Goal: Task Accomplishment & Management: Manage account settings

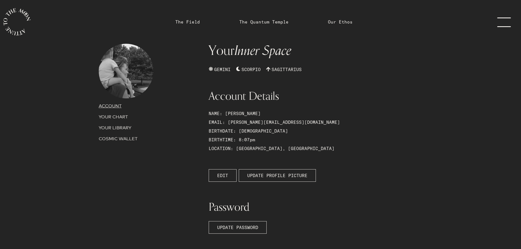
click at [113, 138] on p "COSMIC WALLET" at bounding box center [151, 139] width 104 height 7
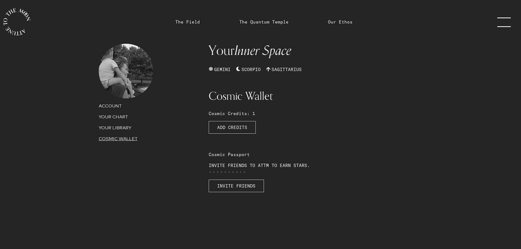
click at [236, 127] on span "ADD CREDITS" at bounding box center [232, 127] width 30 height 7
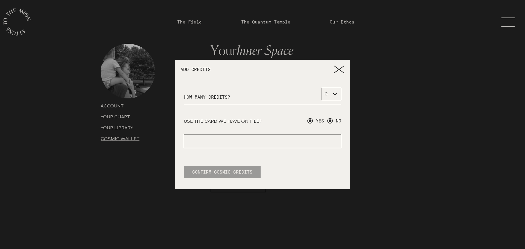
radio input "true"
radio input "false"
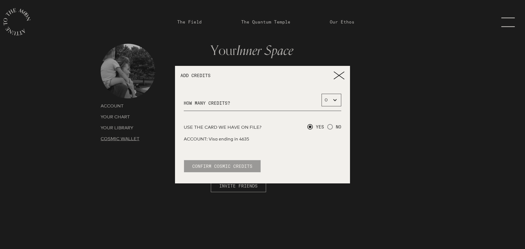
click at [338, 100] on select "0 1 2 3 4 5 6 7 8 9 10 11 12 13 14 15 16 17 18 19 20 21 22 23 24 25 26 27 28 29…" at bounding box center [332, 100] width 20 height 13
select select "1"
click at [322, 94] on select "0 1 2 3 4 5 6 7 8 9 10 11 12 13 14 15 16 17 18 19 20 21 22 23 24 25 26 27 28 29…" at bounding box center [332, 100] width 20 height 13
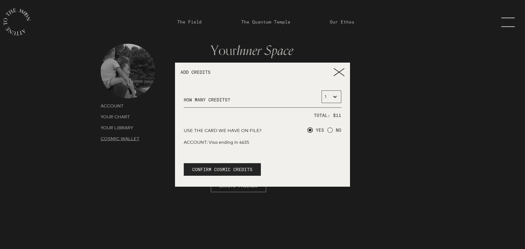
click at [339, 69] on icon at bounding box center [339, 72] width 11 height 8
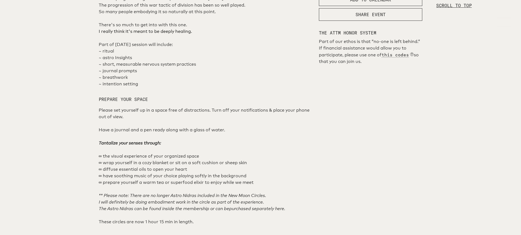
scroll to position [274, 0]
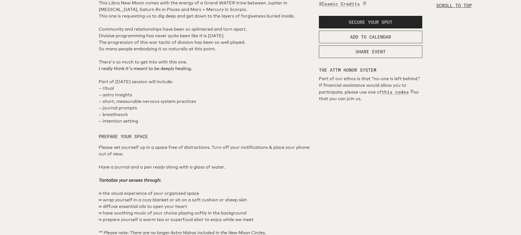
click at [450, 114] on section "What you can expect This moon wants to shock you awake to the depths of you hav…" at bounding box center [260, 208] width 521 height 643
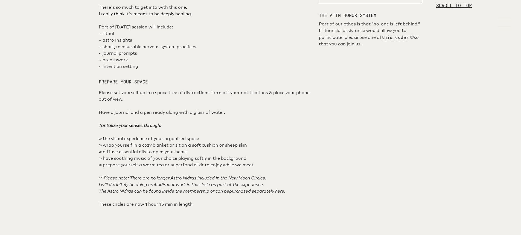
scroll to position [219, 0]
